Goal: Task Accomplishment & Management: Manage account settings

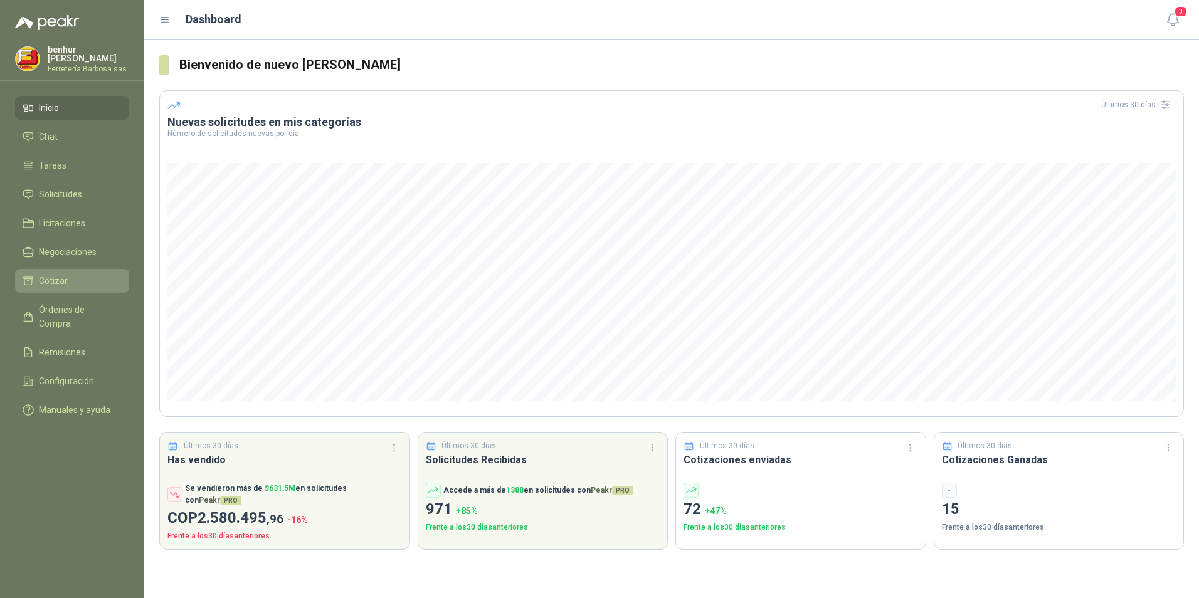
click at [80, 284] on li "Cotizar" at bounding box center [72, 281] width 99 height 14
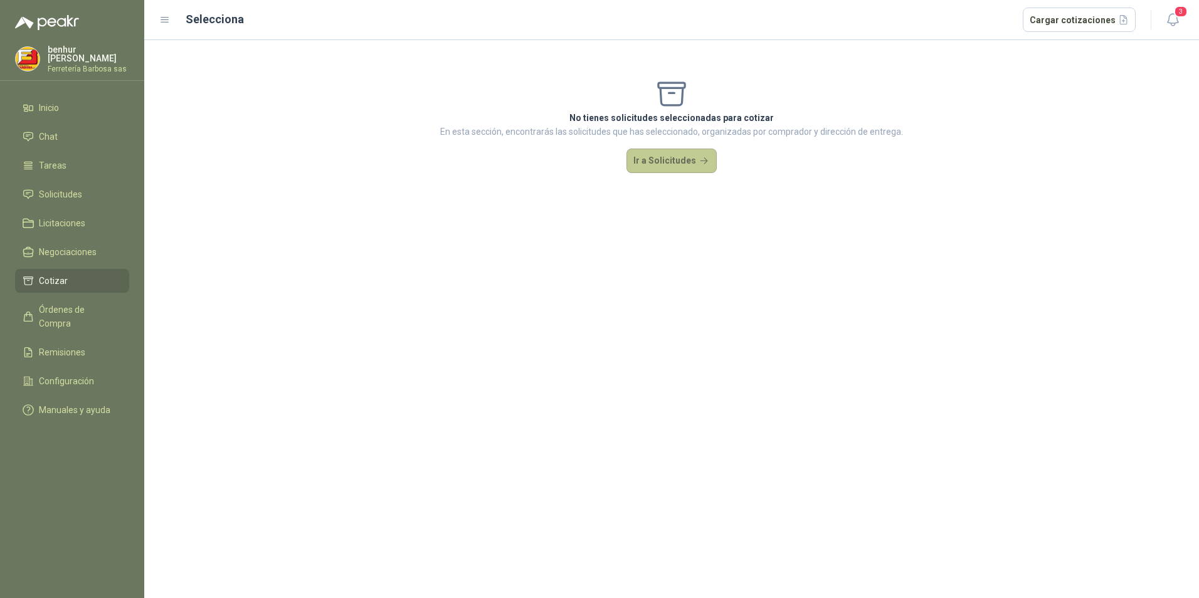
click at [657, 163] on button "Ir a Solicitudes" at bounding box center [671, 161] width 90 height 25
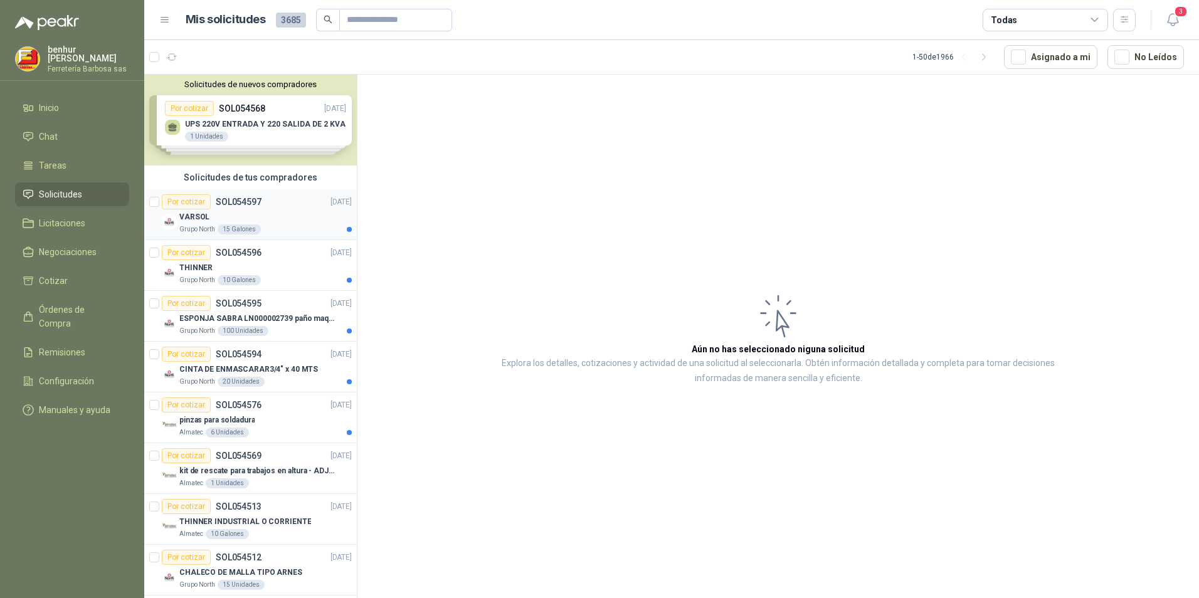
click at [268, 206] on div "Por cotizar SOL054597 02/09/25" at bounding box center [257, 201] width 190 height 15
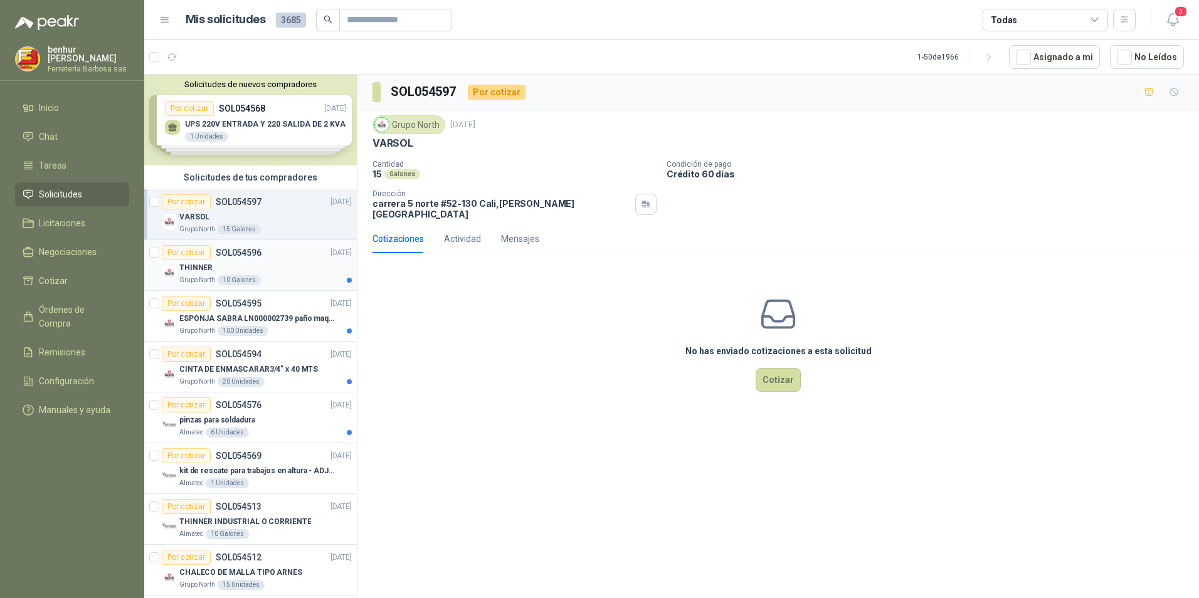
click at [265, 259] on div "Por cotizar SOL054596 02/09/25" at bounding box center [257, 252] width 190 height 15
click at [261, 309] on div "Por cotizar SOL054595 02/09/25" at bounding box center [257, 303] width 190 height 15
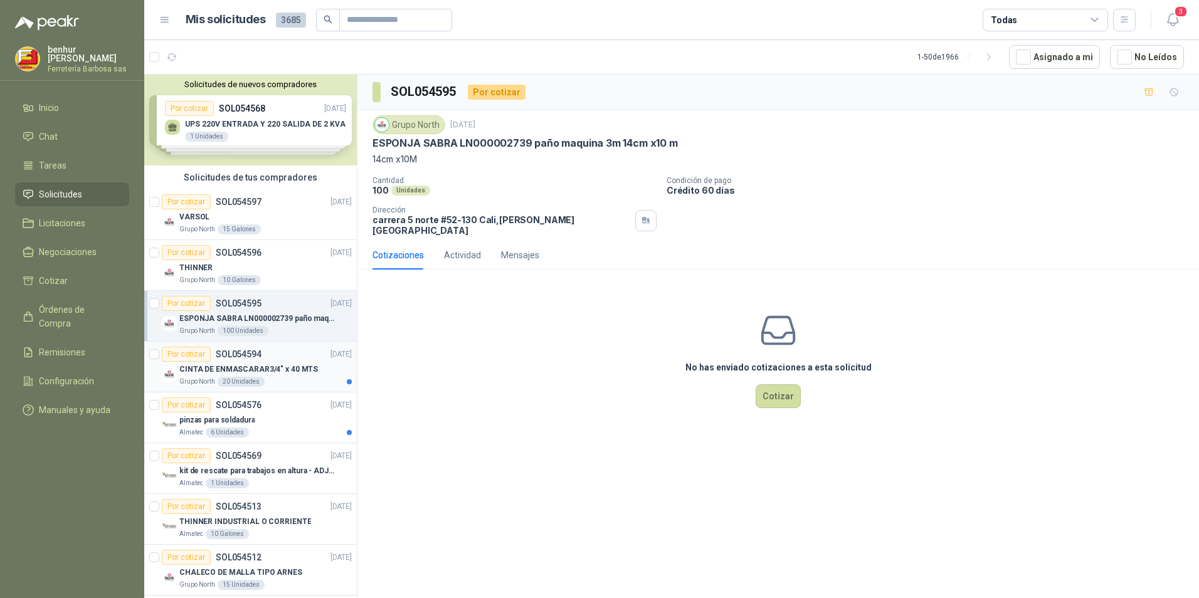
click at [273, 364] on p "CINTA DE ENMASCARAR3/4" x 40 MTS" at bounding box center [248, 370] width 139 height 12
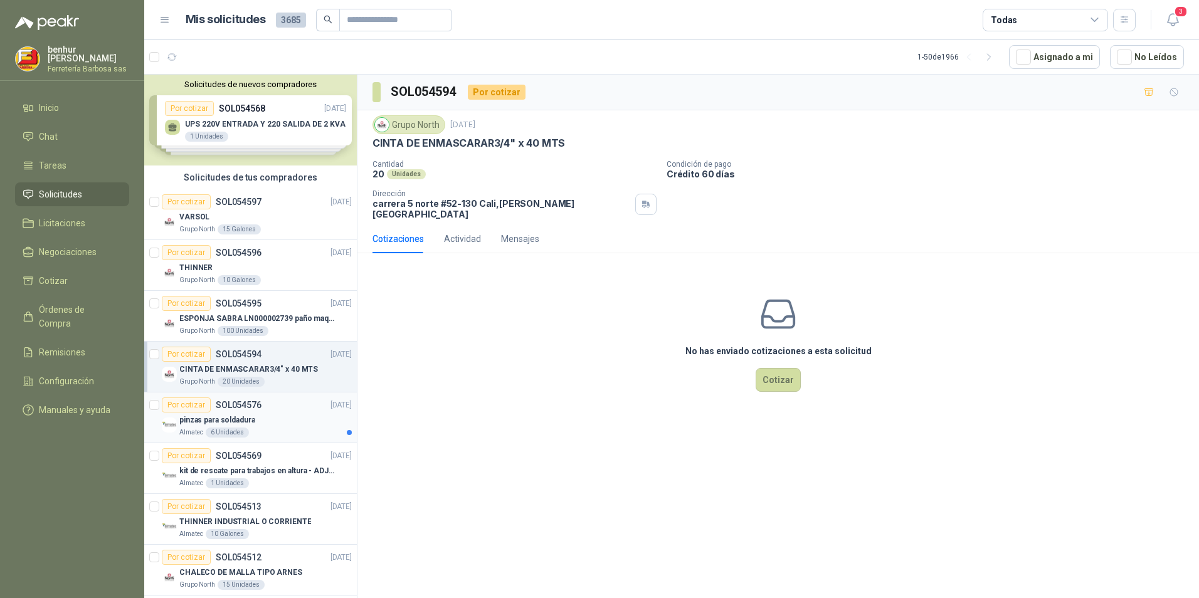
click at [270, 408] on div "Por cotizar SOL054576 02/09/25" at bounding box center [257, 405] width 190 height 15
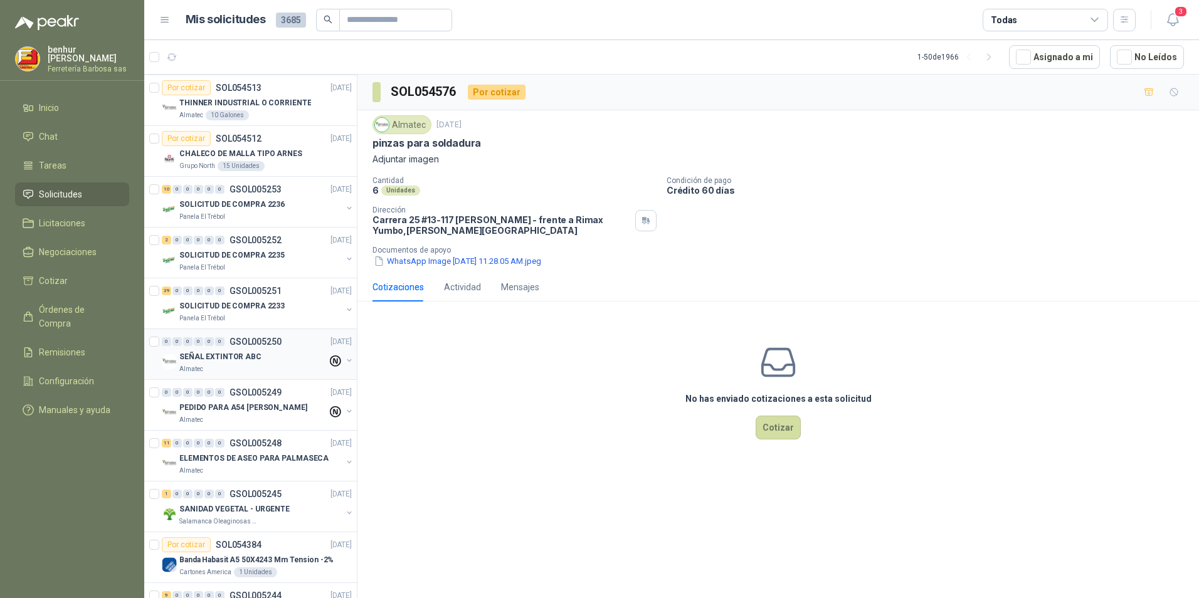
scroll to position [439, 0]
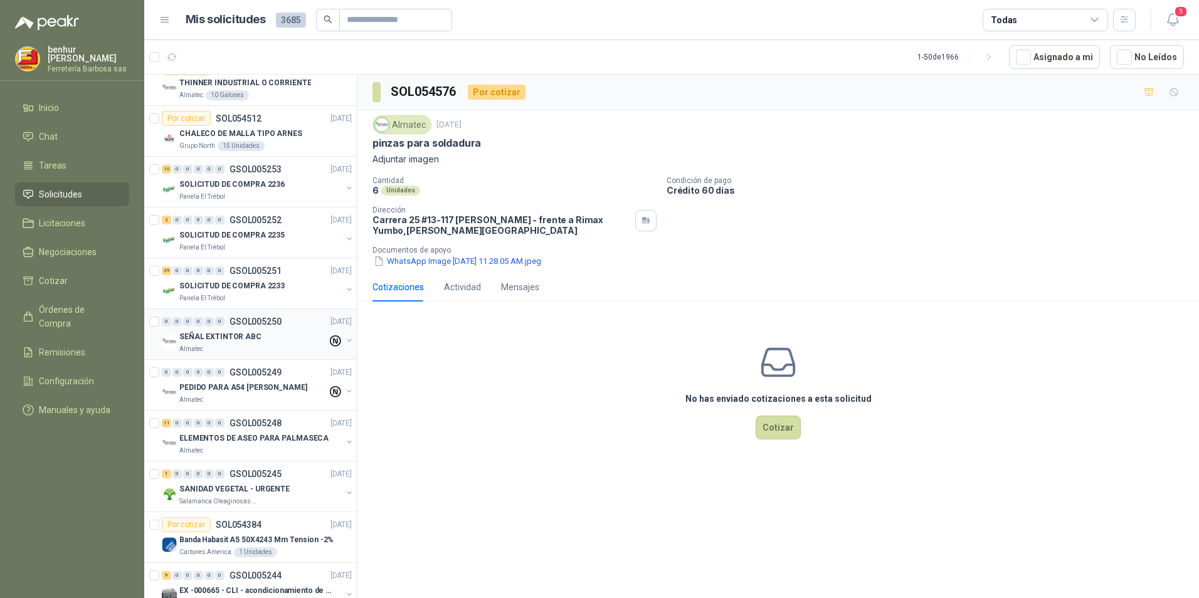
click at [270, 334] on div "SEÑAL EXTINTOR ABC" at bounding box center [253, 336] width 148 height 15
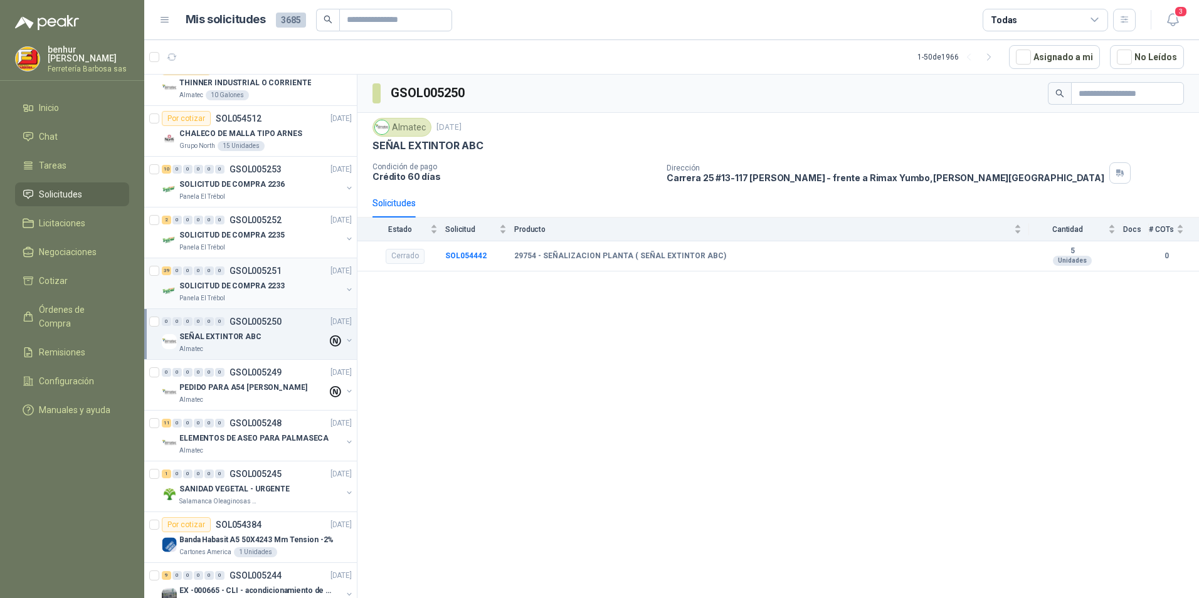
click at [283, 295] on div "Panela El Trébol" at bounding box center [260, 298] width 162 height 10
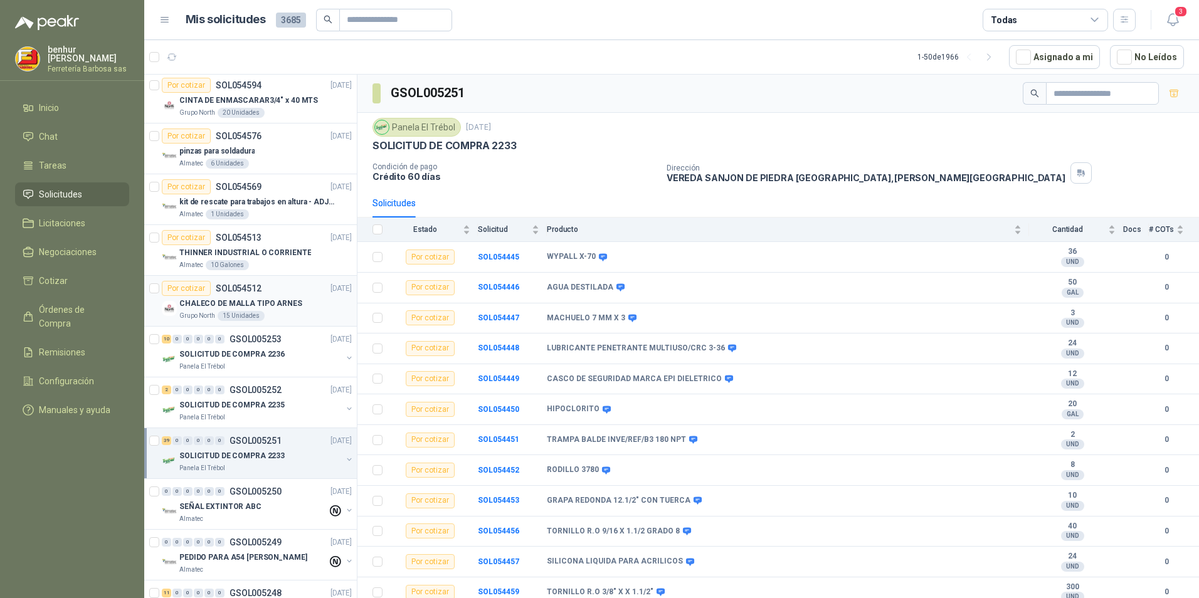
scroll to position [251, 0]
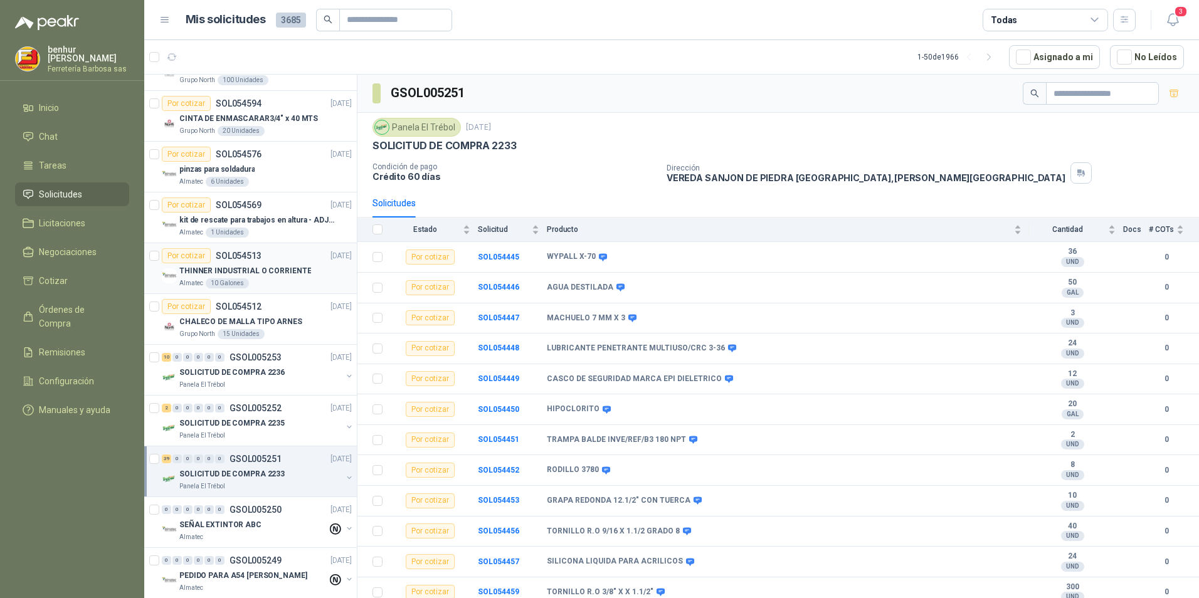
click at [228, 262] on div "Por cotizar SOL054513" at bounding box center [212, 255] width 100 height 15
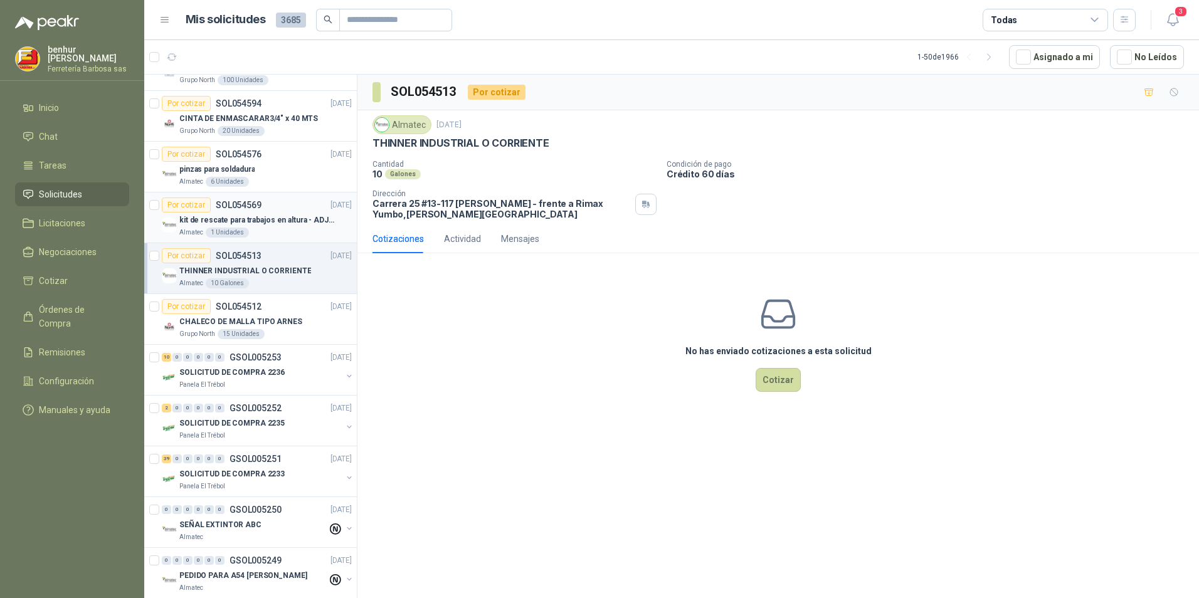
click at [232, 221] on p "kit de rescate para trabajos en altura - ADJUNTAR FICHA TECNICA" at bounding box center [257, 220] width 156 height 12
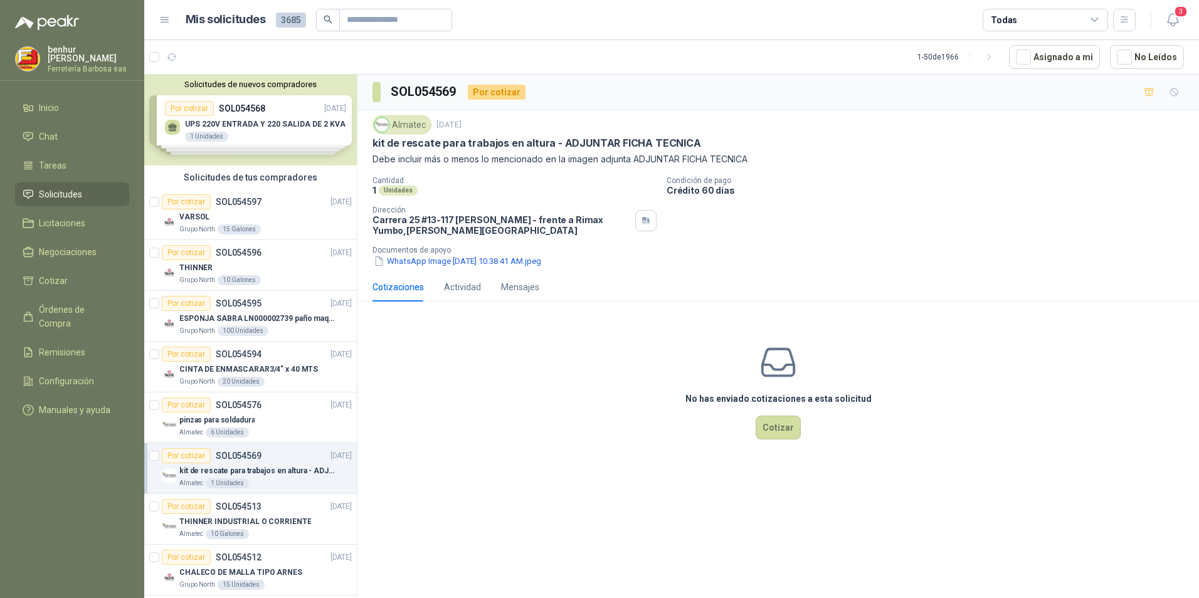
click at [229, 206] on p "SOL054597" at bounding box center [239, 202] width 46 height 9
